Goal: Use online tool/utility: Utilize a website feature to perform a specific function

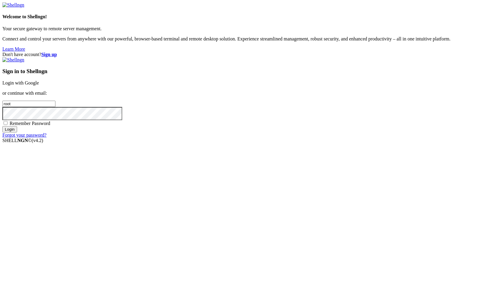
click at [39, 85] on link "Login with Google" at bounding box center [20, 82] width 37 height 5
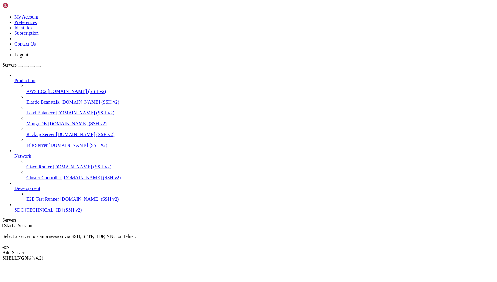
click at [14, 213] on link "SDC [TECHNICAL_ID] (SSH v2)" at bounding box center [254, 209] width 480 height 5
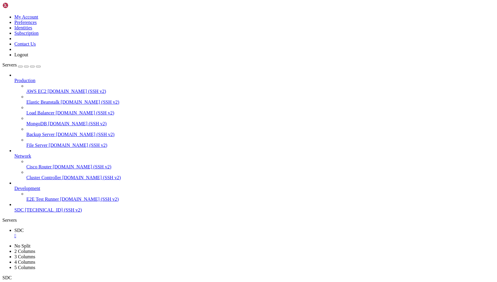
drag, startPoint x: 211, startPoint y: 537, endPoint x: 162, endPoint y: 537, distance: 48.8
copy x-row "[DOMAIN_NAME]"
